Goal: Task Accomplishment & Management: Complete application form

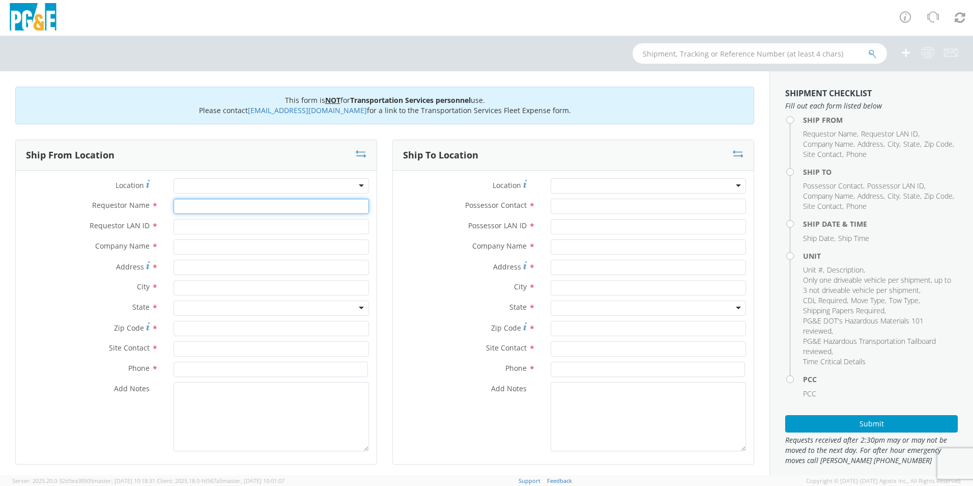
click at [202, 211] on input "Requestor Name *" at bounding box center [271, 206] width 195 height 15
click at [235, 206] on input "[PERSON_NAME]" at bounding box center [271, 206] width 195 height 15
type input "[PERSON_NAME]"
type input "JN5H"
type input "PG&E"
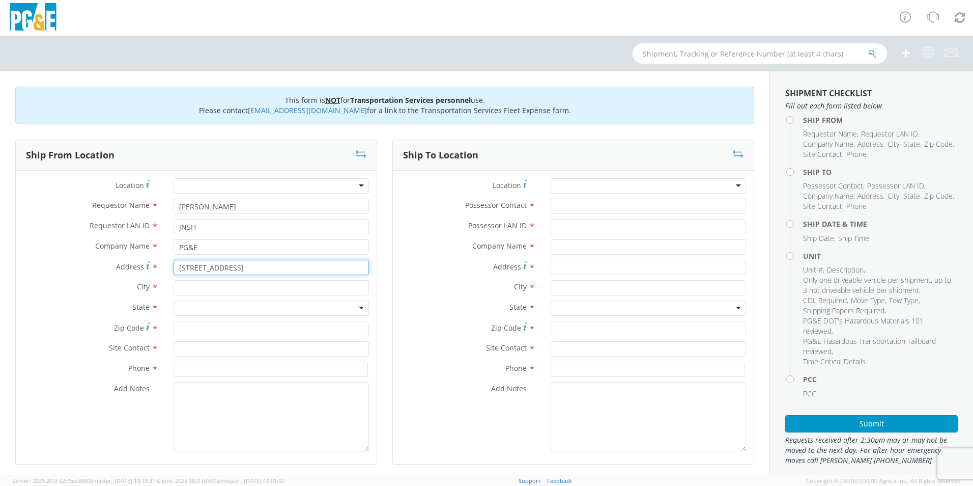
type input "[STREET_ADDRESS]"
type input "[PERSON_NAME]"
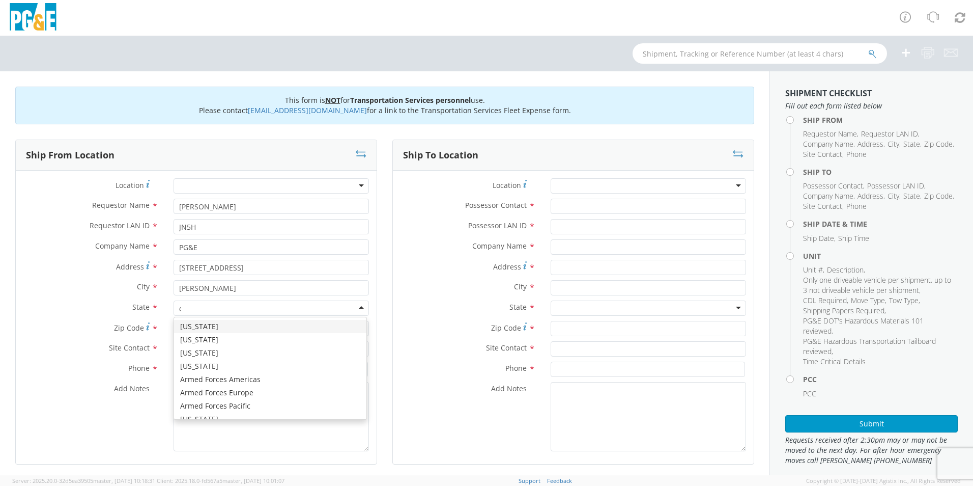
type input "ca"
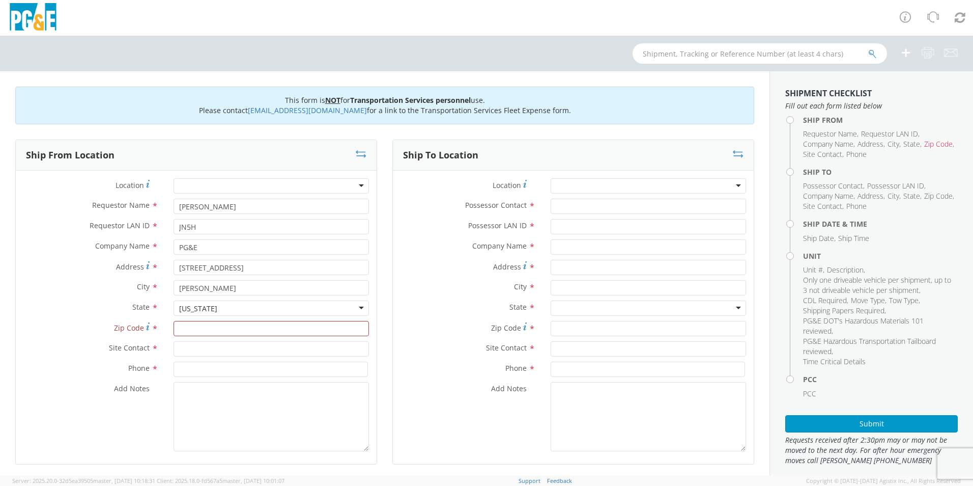
scroll to position [0, 0]
click at [199, 330] on input "Zip Code *" at bounding box center [271, 328] width 195 height 15
type input "94572"
type input "[PERSON_NAME]"
type input "[PHONE_NUMBER]"
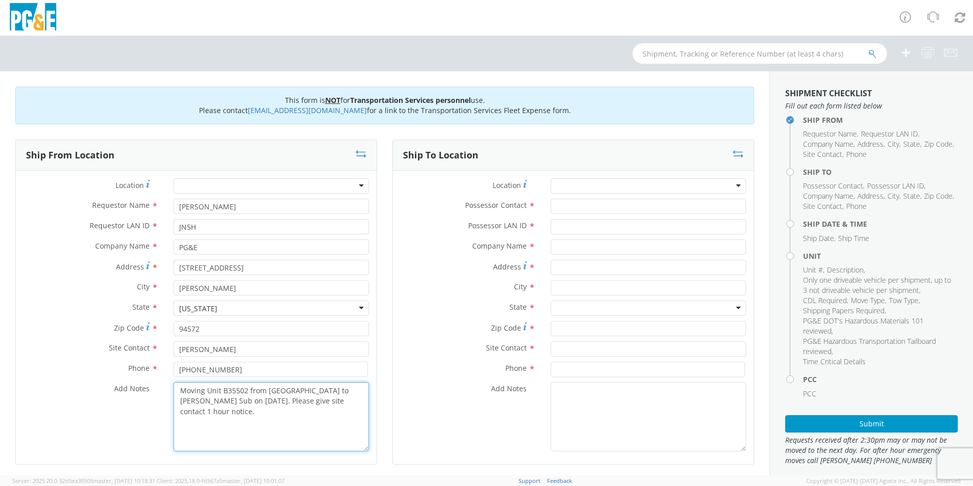
drag, startPoint x: 347, startPoint y: 399, endPoint x: 174, endPoint y: 386, distance: 173.5
click at [174, 386] on textarea "Moving Unit B35502 from [GEOGRAPHIC_DATA] to [PERSON_NAME] Sub on [DATE]. Pleas…" at bounding box center [271, 416] width 195 height 69
type textarea "Moving Unit B35502 from [GEOGRAPHIC_DATA] to [PERSON_NAME] Sub on [DATE]. Pleas…"
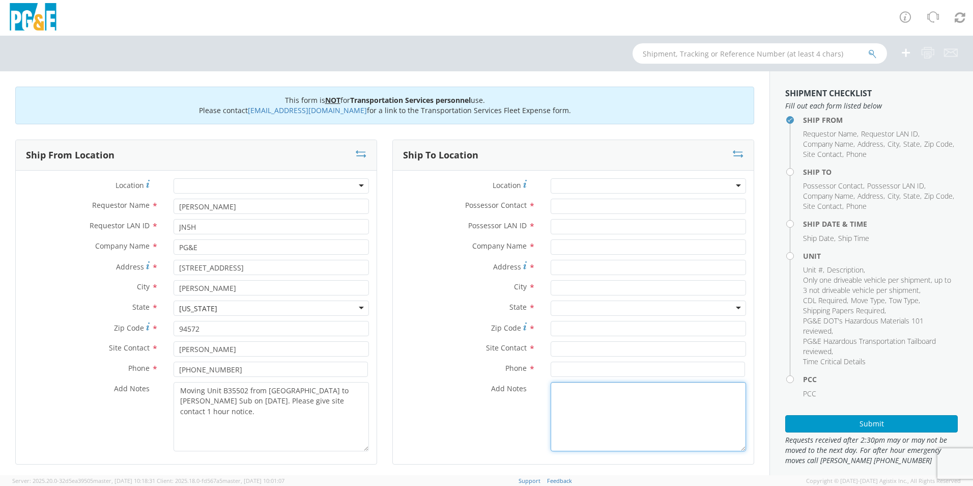
paste textarea "Moving Unit B35502 from [GEOGRAPHIC_DATA] to [PERSON_NAME] Sub on [DATE]. Pleas…"
type textarea "Moving Unit B35502 from [GEOGRAPHIC_DATA] to [PERSON_NAME] Sub on [DATE]. Pleas…"
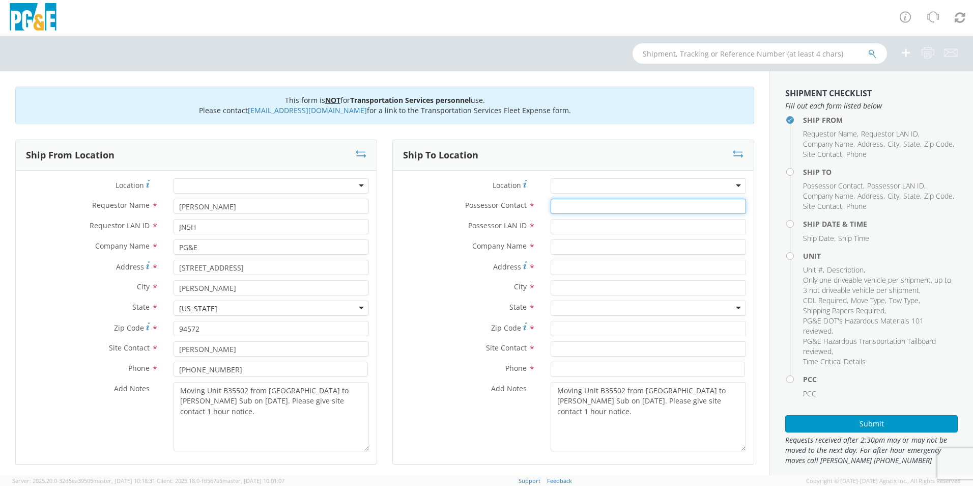
click at [578, 202] on input "Possessor Contact *" at bounding box center [648, 206] width 195 height 15
type input "[PERSON_NAME]"
click at [578, 225] on input "Possessor LAN ID *" at bounding box center [648, 226] width 195 height 15
type input "[EMAIL_ADDRESS][DOMAIN_NAME]"
type input "PG&E"
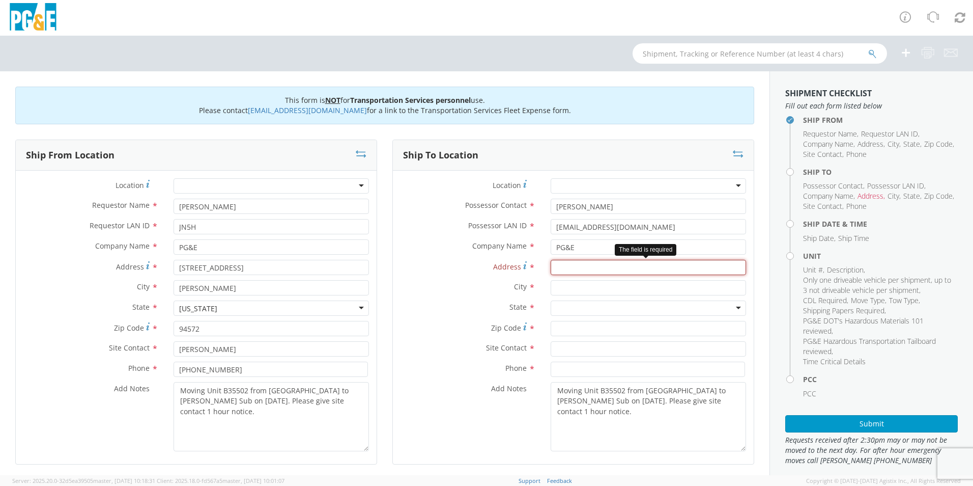
click at [576, 263] on input "Address *" at bounding box center [648, 267] width 195 height 15
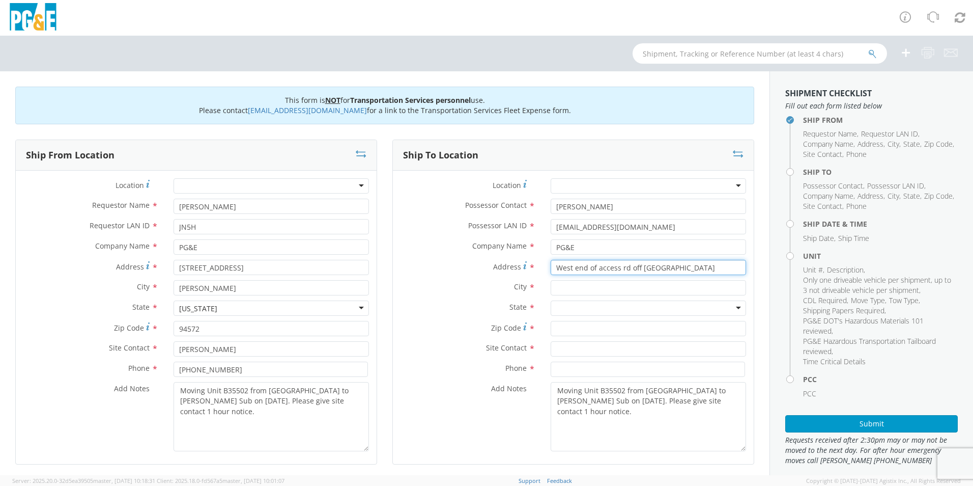
type input "West end of access rd off [GEOGRAPHIC_DATA]"
type input "[GEOGRAPHIC_DATA]"
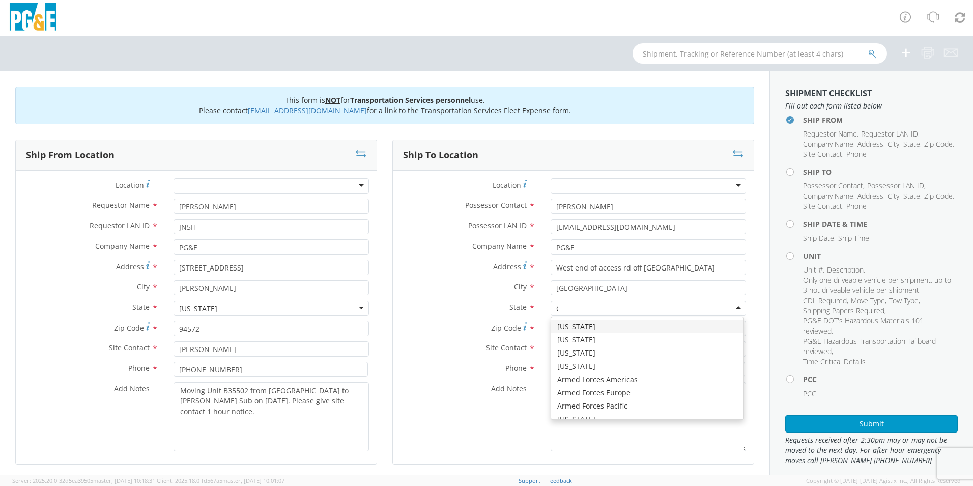
type input "CA"
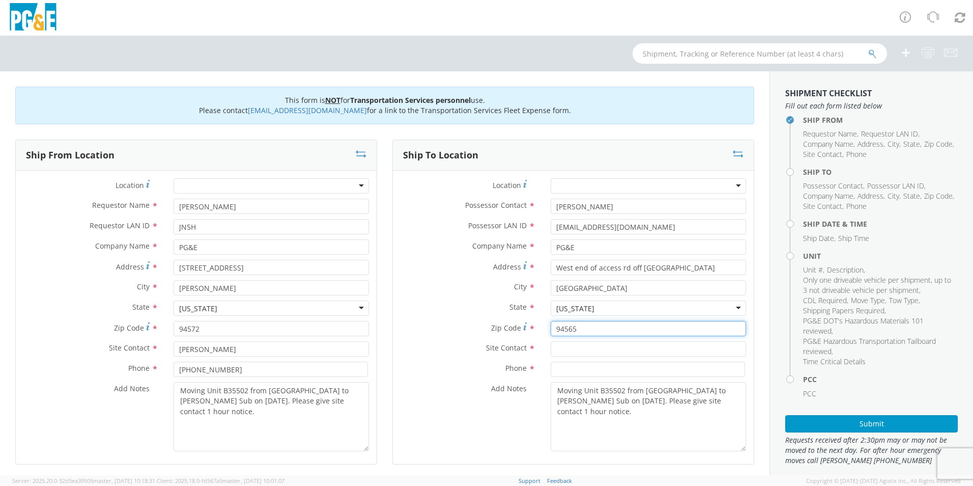
type input "94565"
type input "[PERSON_NAME]"
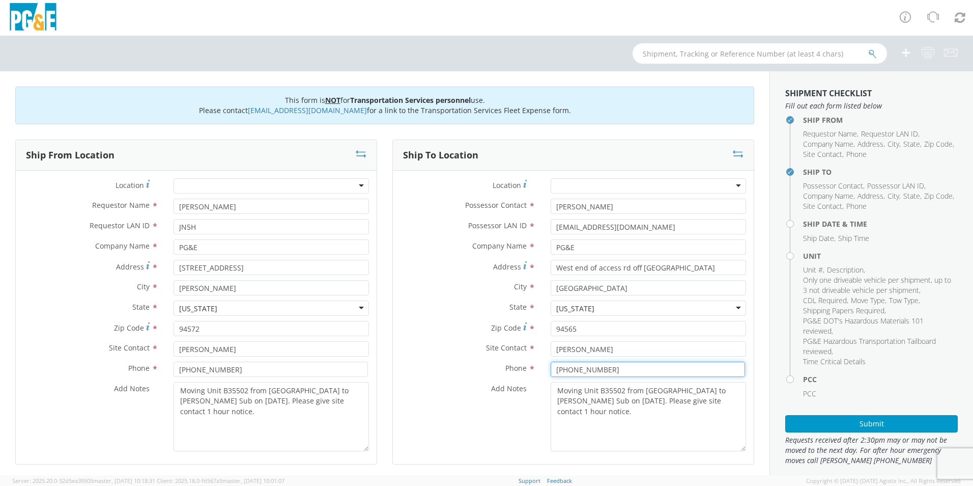
type input "[PHONE_NUMBER]"
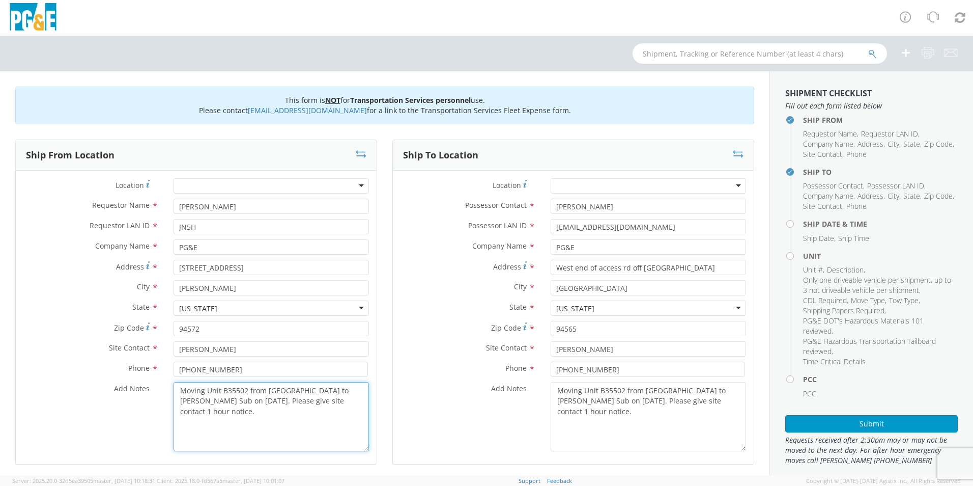
click at [339, 422] on textarea "Moving Unit B35502 from [GEOGRAPHIC_DATA] to [PERSON_NAME] Sub on [DATE]. Pleas…" at bounding box center [271, 416] width 195 height 69
click at [351, 403] on textarea "Moving Unit B35502 from [GEOGRAPHIC_DATA] to [PERSON_NAME] Sub on [DATE]. Pleas…" at bounding box center [271, 416] width 195 height 69
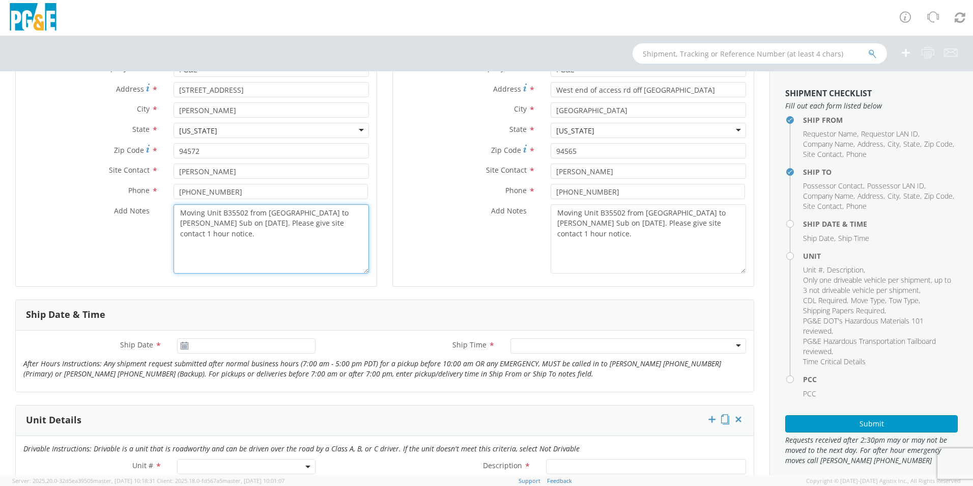
scroll to position [153, 0]
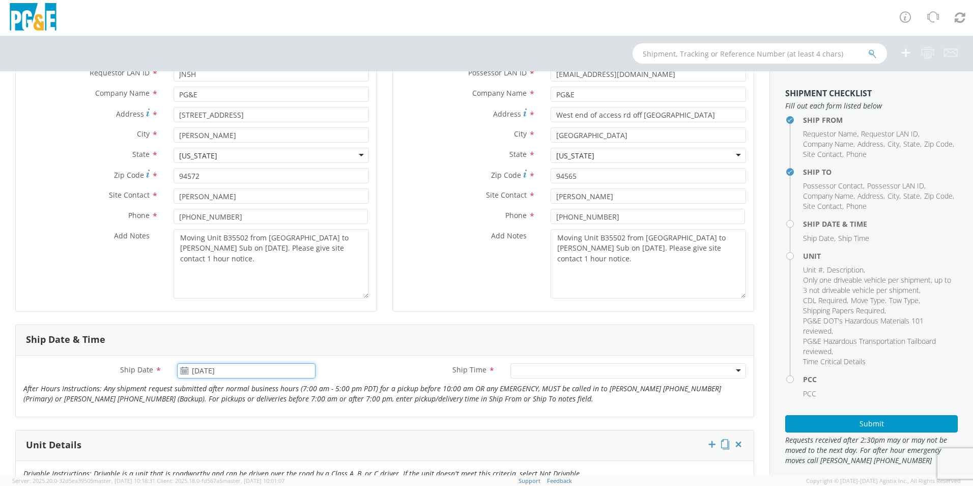
click at [272, 372] on input "[DATE]" at bounding box center [246, 370] width 138 height 15
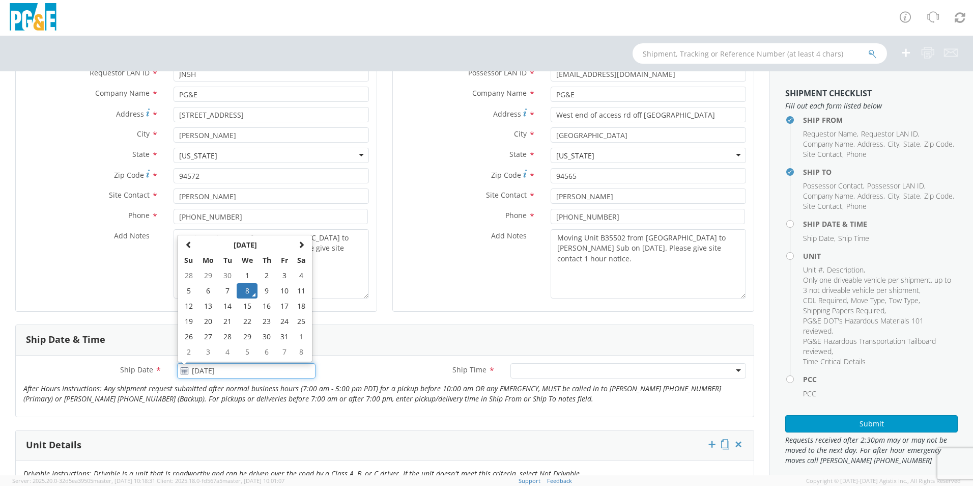
drag, startPoint x: 205, startPoint y: 306, endPoint x: 250, endPoint y: 323, distance: 48.0
click at [206, 306] on td "13" at bounding box center [207, 305] width 21 height 15
type input "[DATE]"
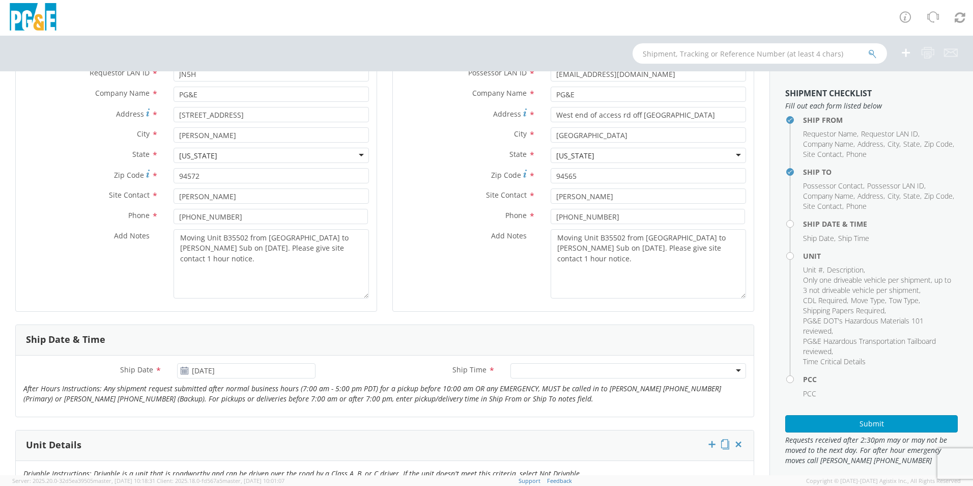
click at [599, 375] on div at bounding box center [629, 370] width 236 height 15
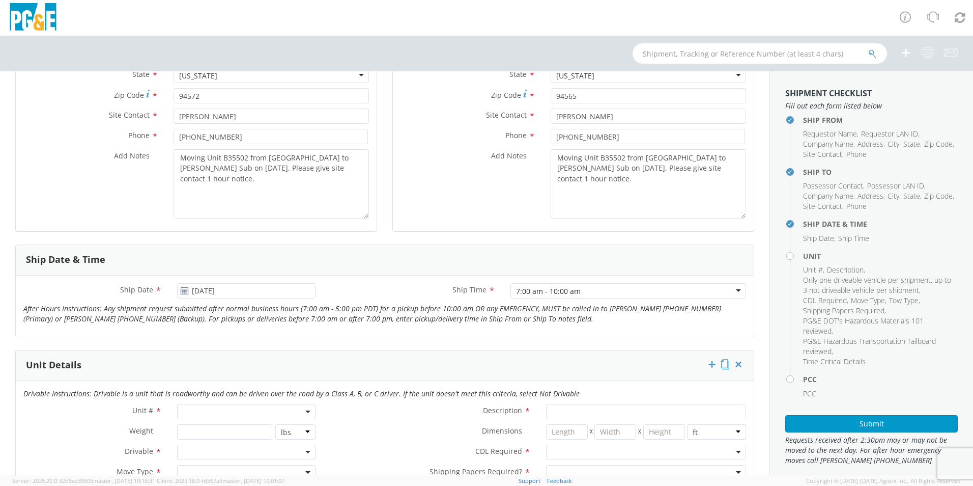
scroll to position [305, 0]
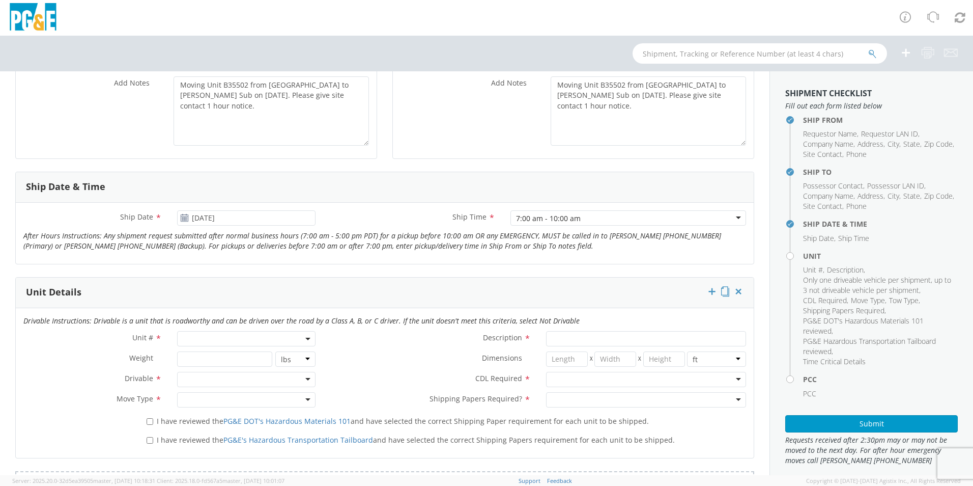
click at [202, 338] on span at bounding box center [246, 338] width 138 height 15
click at [197, 356] on input "search" at bounding box center [246, 355] width 132 height 15
type input "b35502"
type input "EQ; MAN LIFT - SCISSOR"
type input "0"
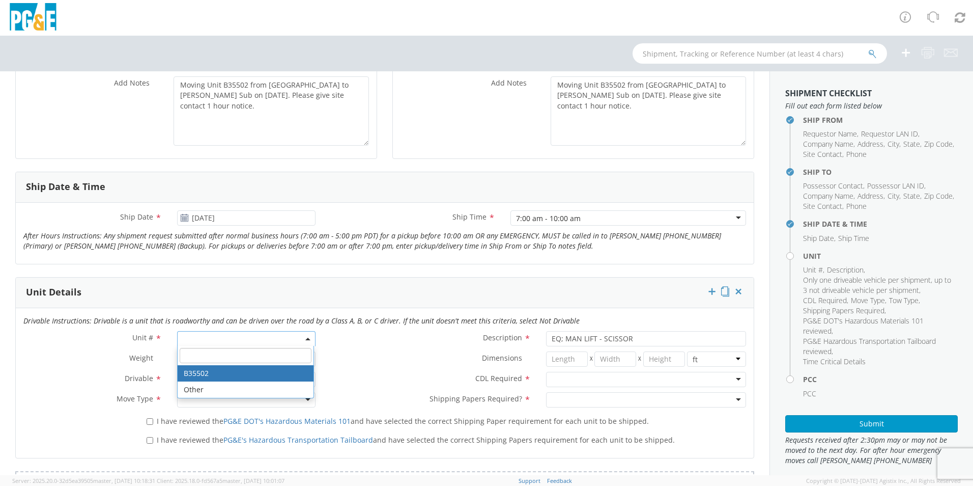
select select "B35502"
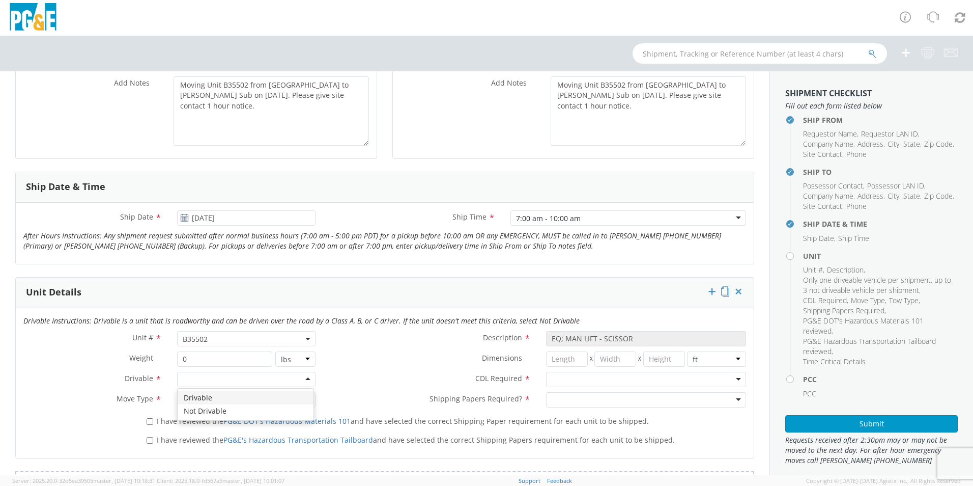
click at [202, 377] on div at bounding box center [246, 379] width 138 height 15
click at [200, 395] on div at bounding box center [246, 399] width 138 height 15
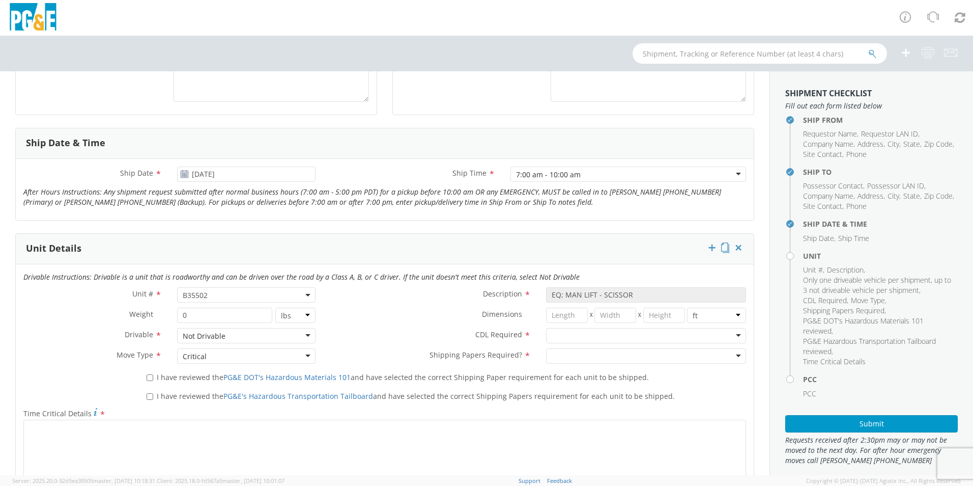
scroll to position [407, 0]
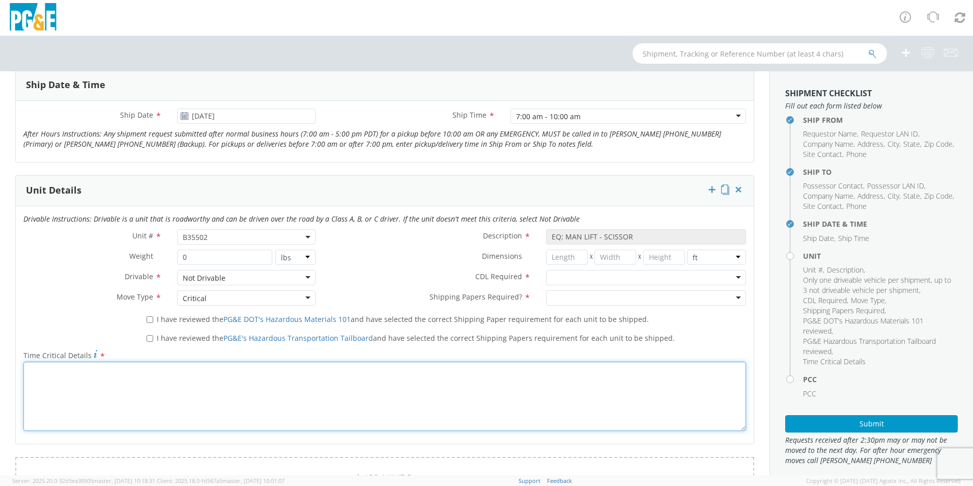
click at [74, 381] on textarea "Time Critical Details *" at bounding box center [384, 395] width 723 height 69
paste textarea "Oleum – Will need to be escorted in. Driver to provide ID and license plate # a…"
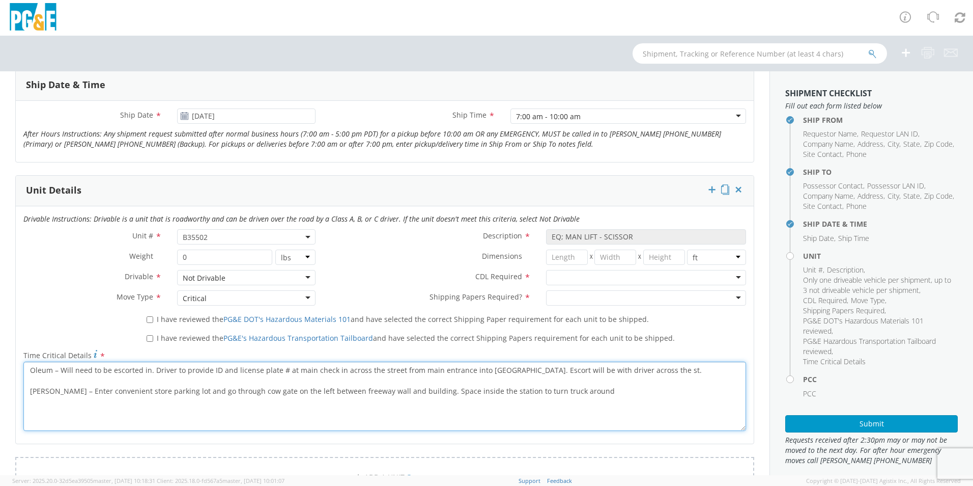
click at [31, 382] on textarea "Oleum – Will need to be escorted in. Driver to provide ID and license plate # a…" at bounding box center [384, 395] width 723 height 69
click at [508, 427] on textarea "Oleum – Will need to be escorted in. Driver to provide ID and license plate # a…" at bounding box center [384, 395] width 723 height 69
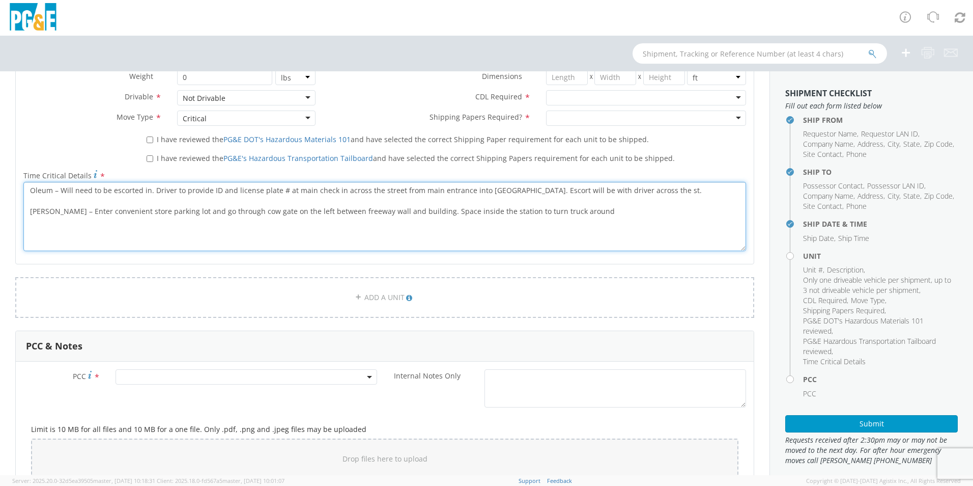
scroll to position [458, 0]
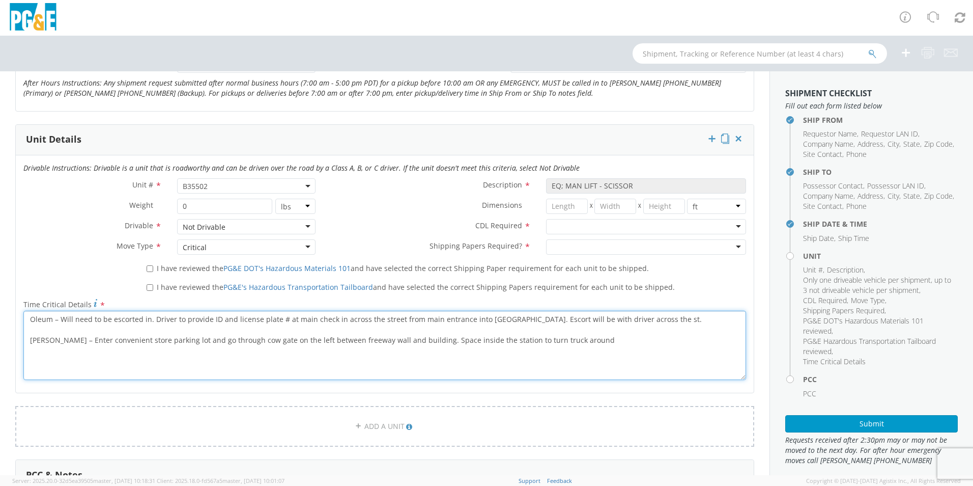
type textarea "Oleum – Will need to be escorted in. Driver to provide ID and license plate # a…"
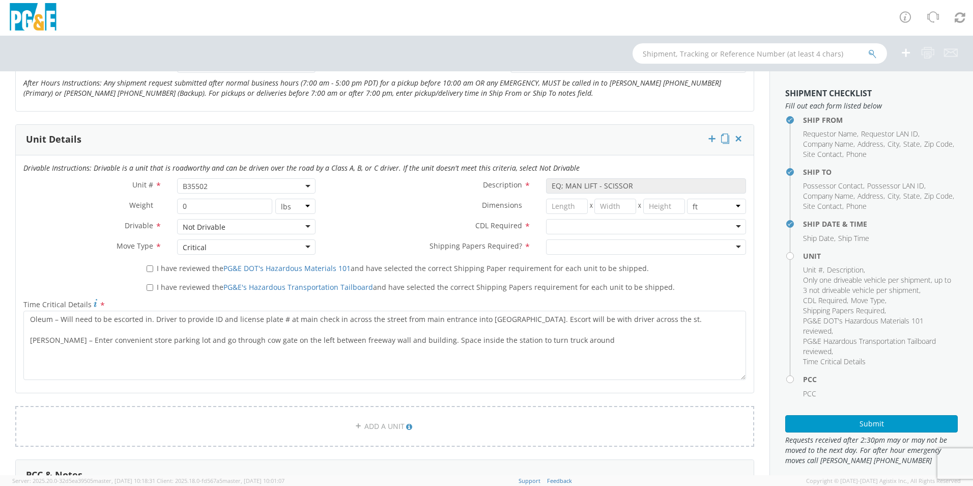
click at [573, 224] on div at bounding box center [646, 226] width 200 height 15
click at [567, 248] on div at bounding box center [646, 246] width 200 height 15
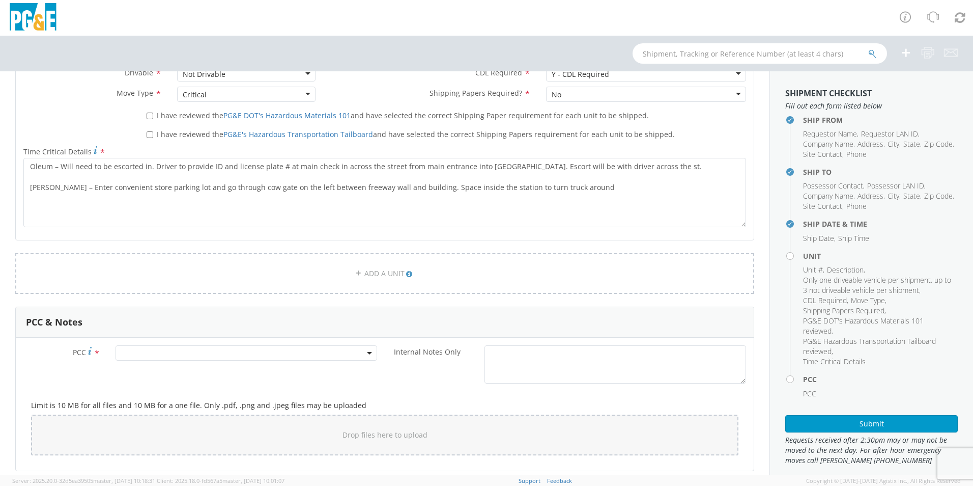
click at [188, 358] on span at bounding box center [247, 352] width 262 height 15
click at [173, 369] on input "number" at bounding box center [244, 369] width 253 height 15
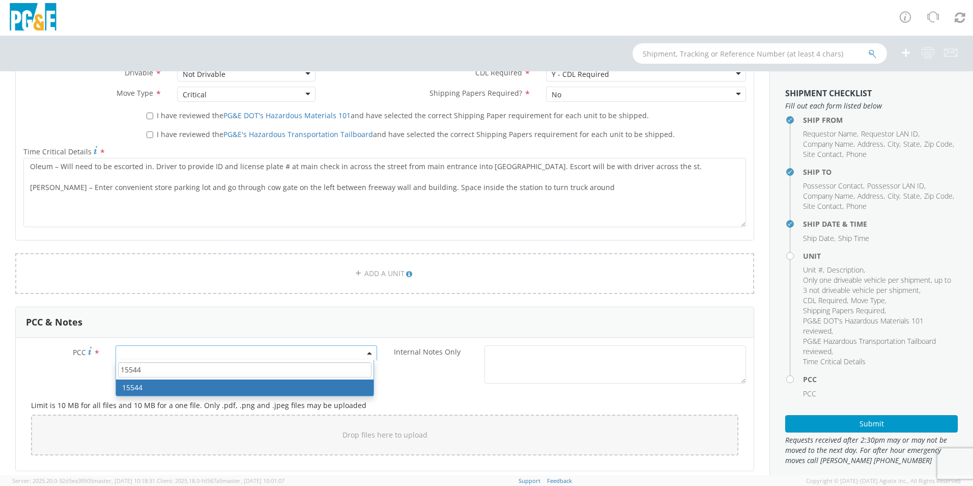
type input "15544"
select select "15544"
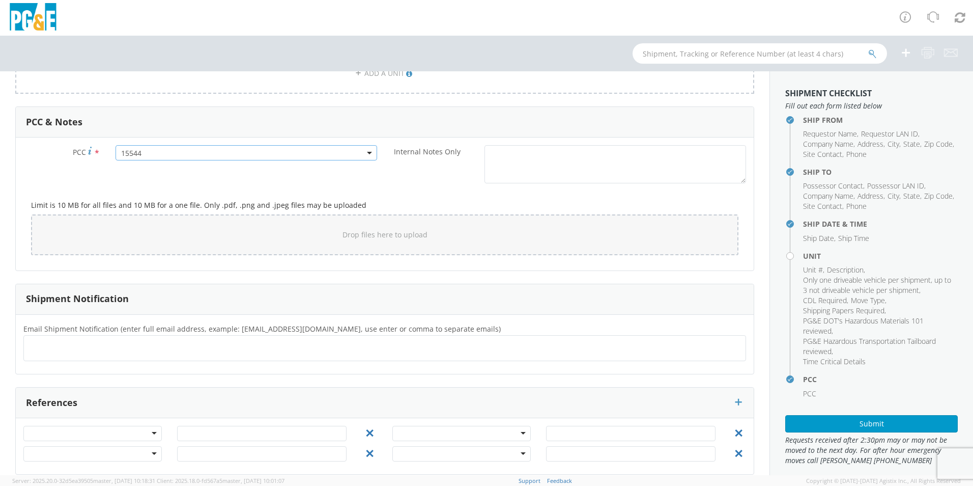
scroll to position [814, 0]
click at [114, 347] on ul at bounding box center [385, 344] width 714 height 17
type input "[EMAIL_ADDRESS][DOMAIN_NAME]"
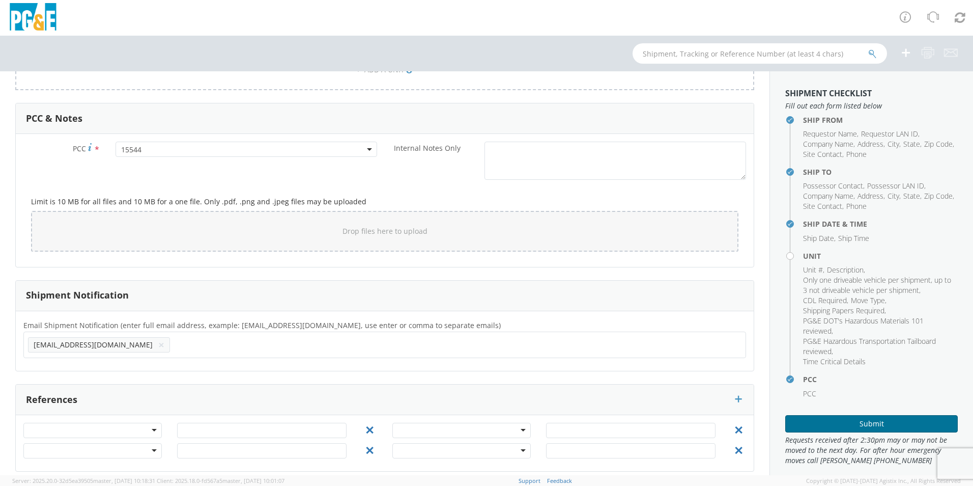
click at [862, 426] on button "Submit" at bounding box center [871, 423] width 173 height 17
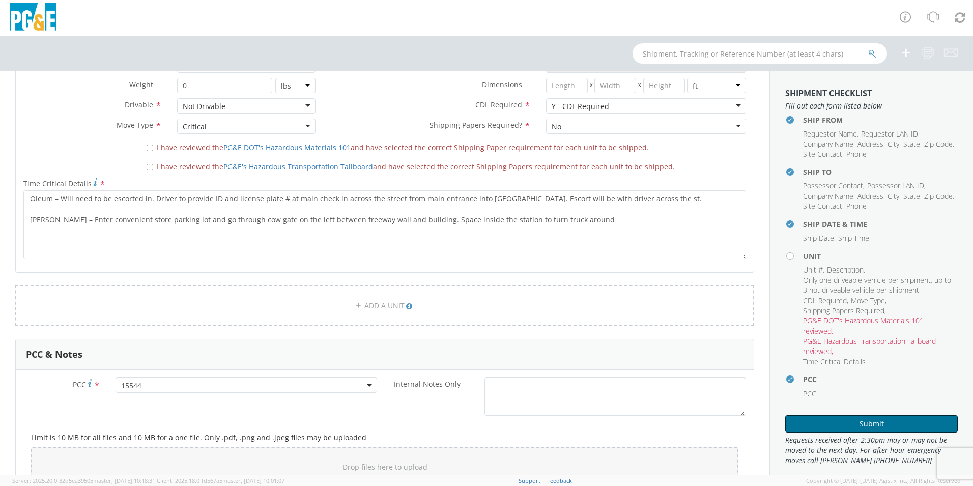
scroll to position [518, 0]
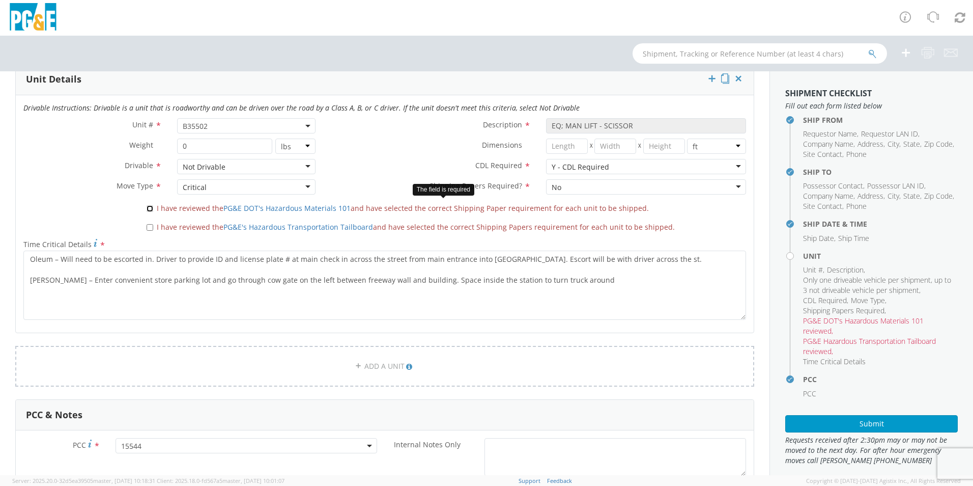
click at [149, 207] on input "I have reviewed the PG&E DOT's Hazardous Materials 101 and have selected the co…" at bounding box center [150, 208] width 7 height 7
checkbox input "true"
click at [145, 224] on div "I have reviewed the PG&E's Hazardous Transportation Tailboard and have selected…" at bounding box center [446, 225] width 615 height 14
click at [150, 226] on input "I have reviewed the PG&E's Hazardous Transportation Tailboard and have selected…" at bounding box center [150, 227] width 7 height 7
checkbox input "true"
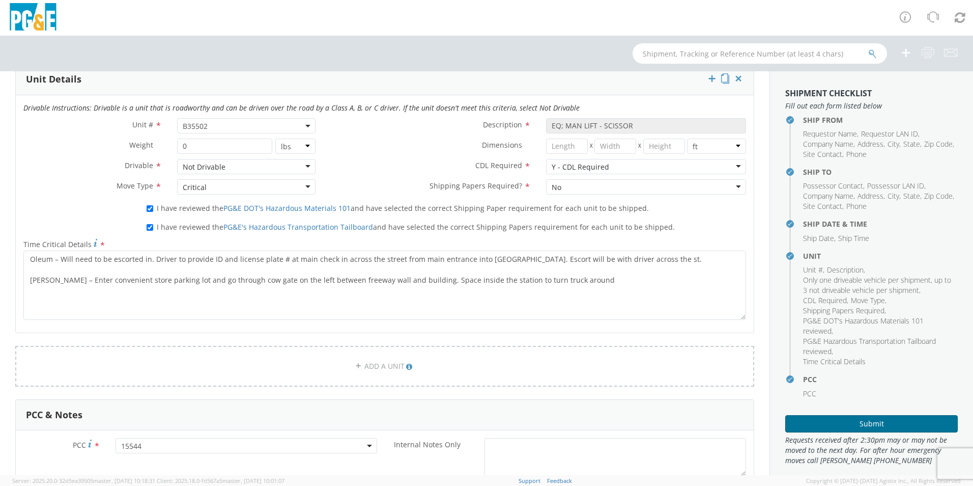
click at [847, 422] on button "Submit" at bounding box center [871, 423] width 173 height 17
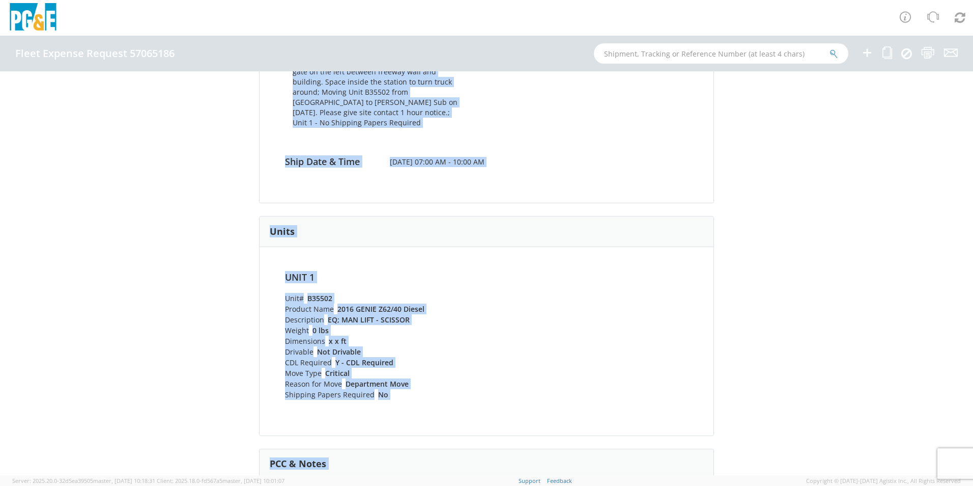
scroll to position [508, 0]
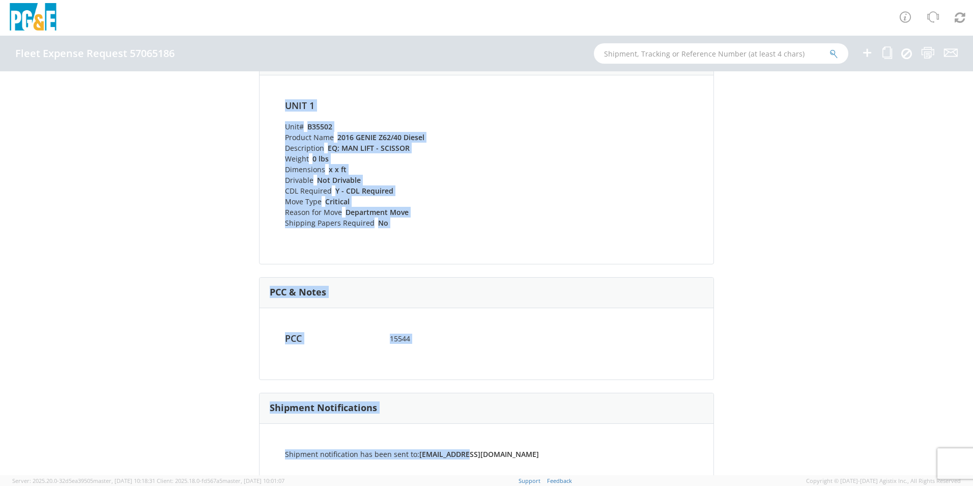
drag, startPoint x: 235, startPoint y: 99, endPoint x: 721, endPoint y: 512, distance: 637.0
click at [721, 485] on html "annexa Batch Shipping Guide Created with Sketch. calendar Created with Sketch." at bounding box center [486, 243] width 973 height 486
copy div "Lorem Ipsumdo Sitamet 55138751 (Consectet) Adipisci Elitseddoei Tempori Utlabor…"
click at [673, 277] on div "PCC & Notes PCC 15544 Notes and Instructions Documents" at bounding box center [486, 328] width 455 height 103
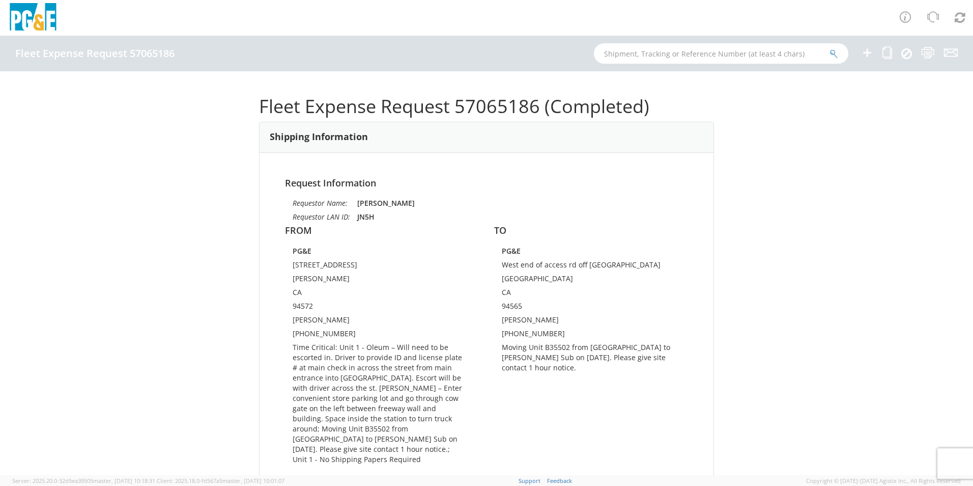
scroll to position [0, 0]
